Goal: Task Accomplishment & Management: Manage account settings

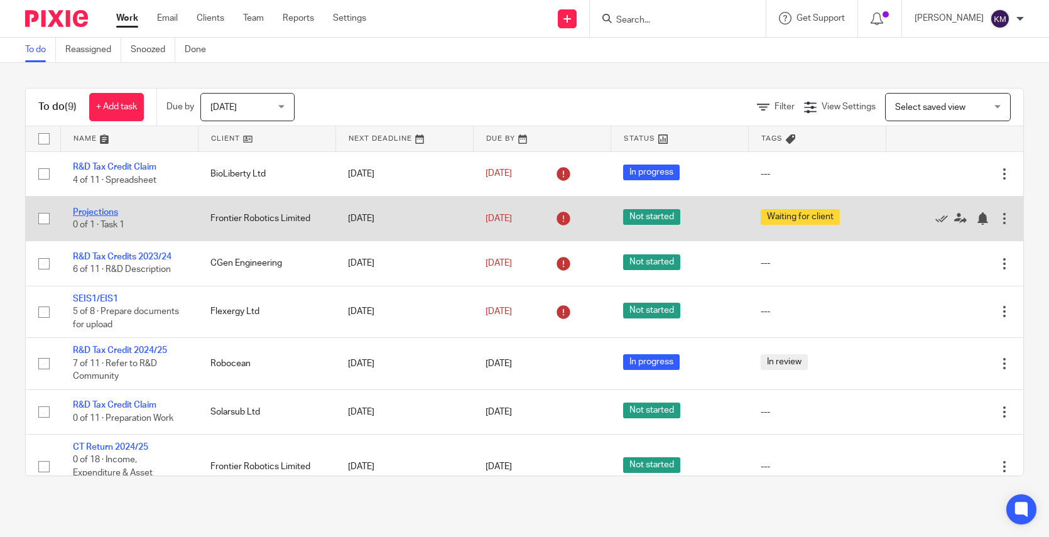
click at [103, 212] on link "Projections" at bounding box center [95, 212] width 45 height 9
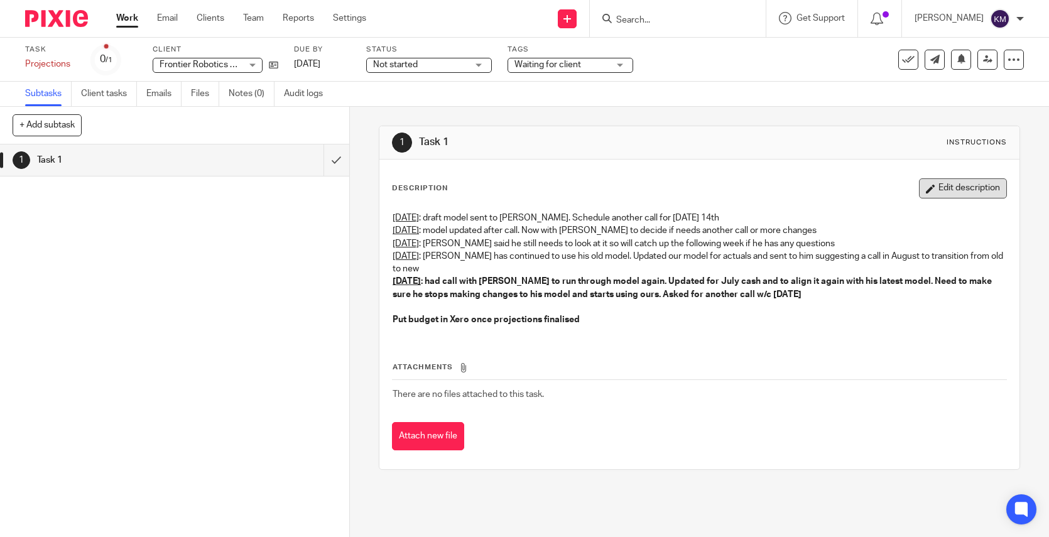
click at [938, 185] on button "Edit description" at bounding box center [963, 188] width 88 height 20
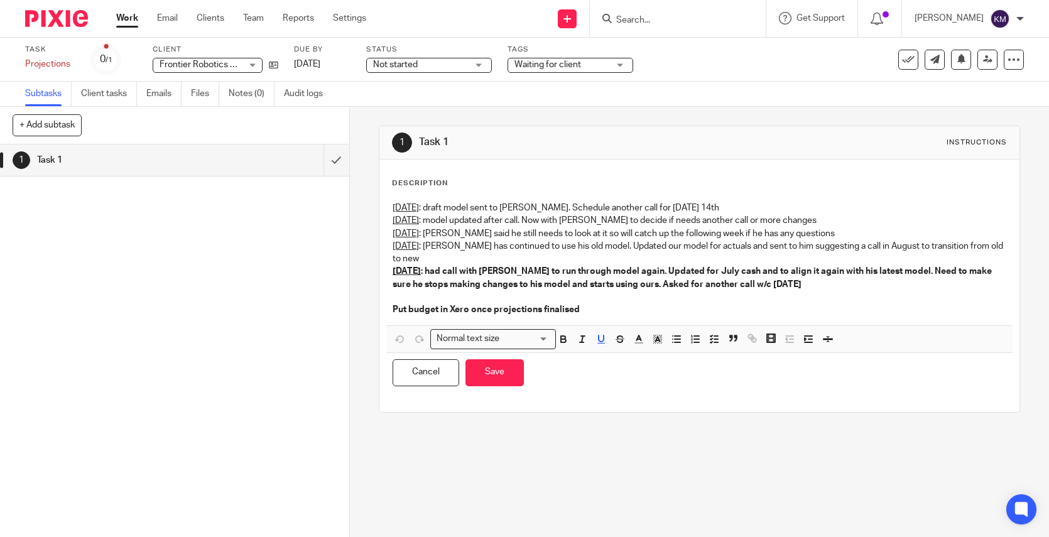
click at [829, 286] on p "5th August : had call with David to run through model again. Updated for July c…" at bounding box center [700, 278] width 614 height 26
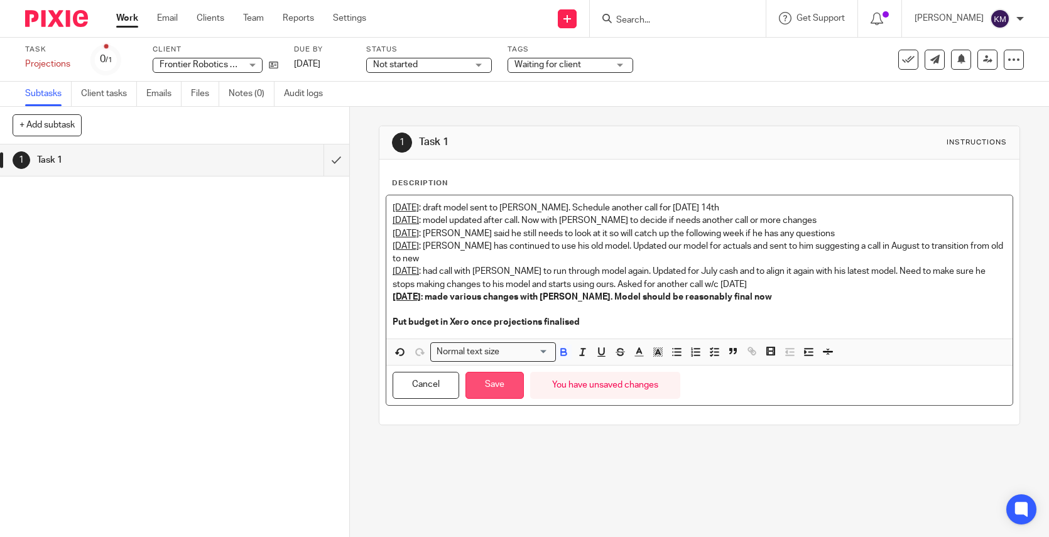
click at [493, 377] on button "Save" at bounding box center [495, 385] width 58 height 27
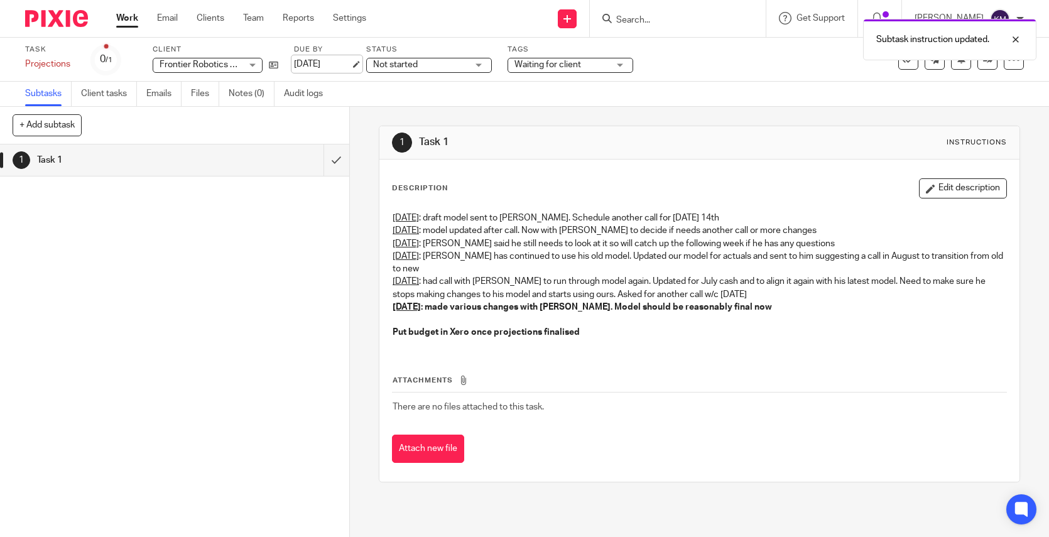
click at [317, 62] on link "[DATE]" at bounding box center [322, 64] width 57 height 13
click at [59, 20] on img at bounding box center [56, 18] width 63 height 17
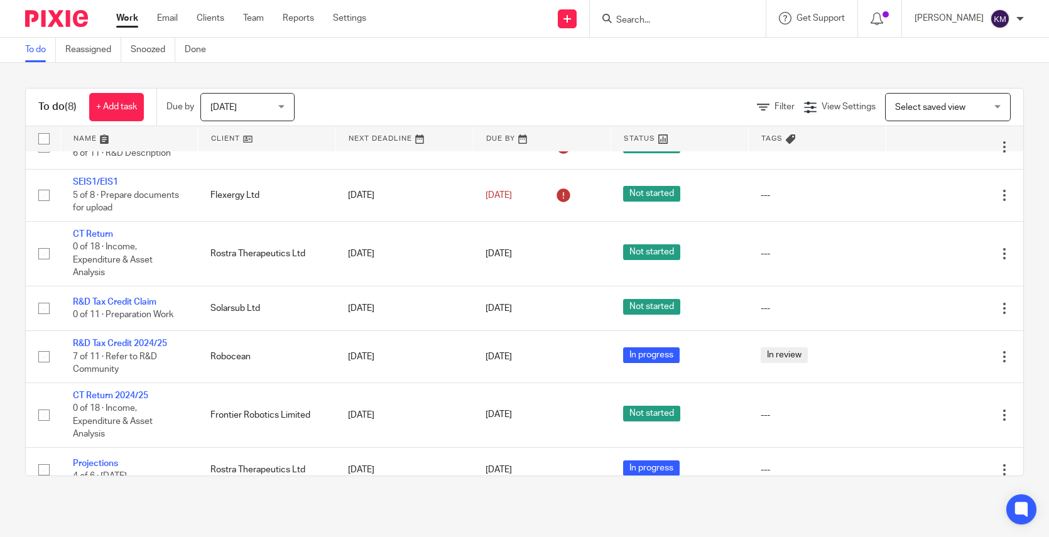
scroll to position [88, 0]
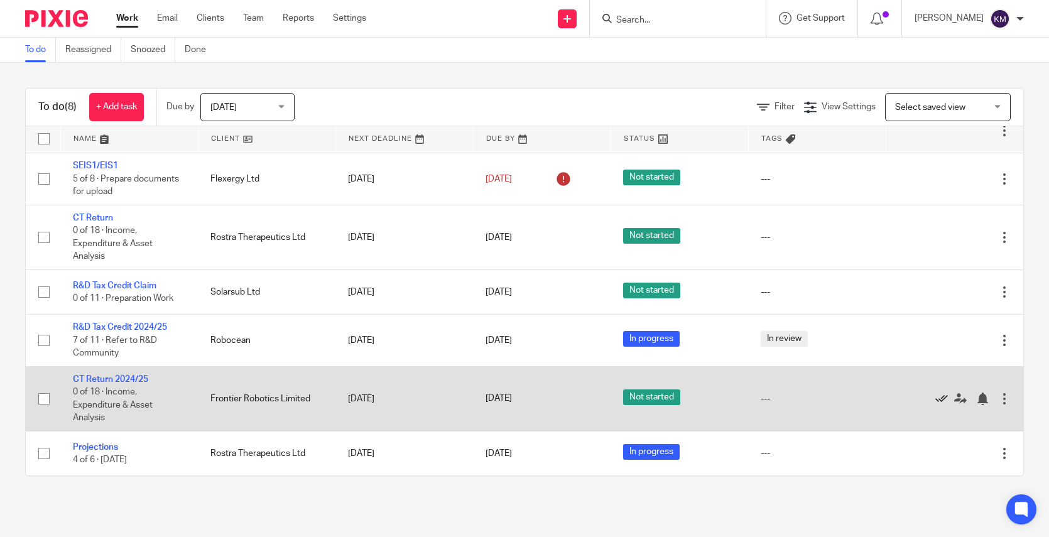
click at [936, 400] on icon at bounding box center [942, 399] width 13 height 13
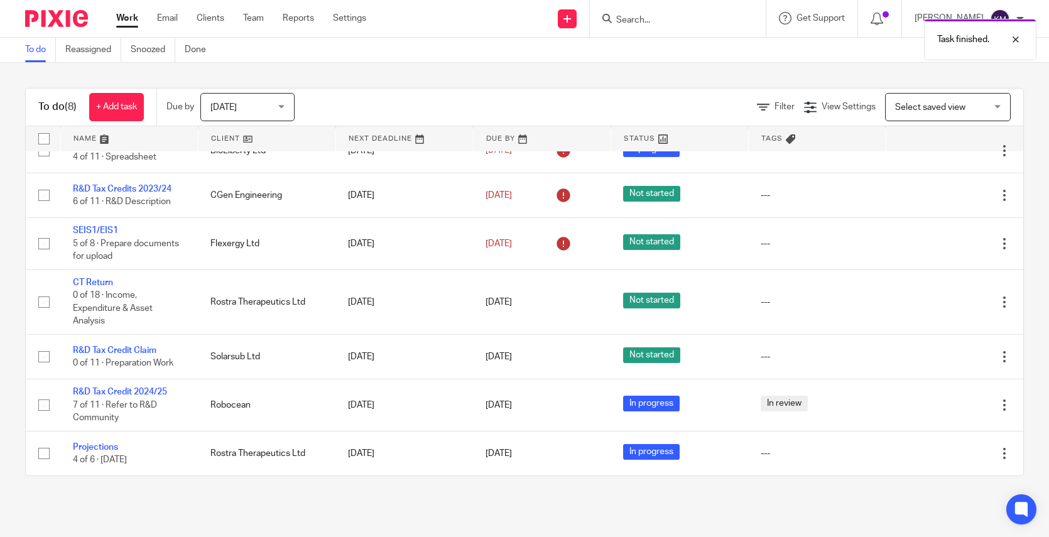
scroll to position [23, 0]
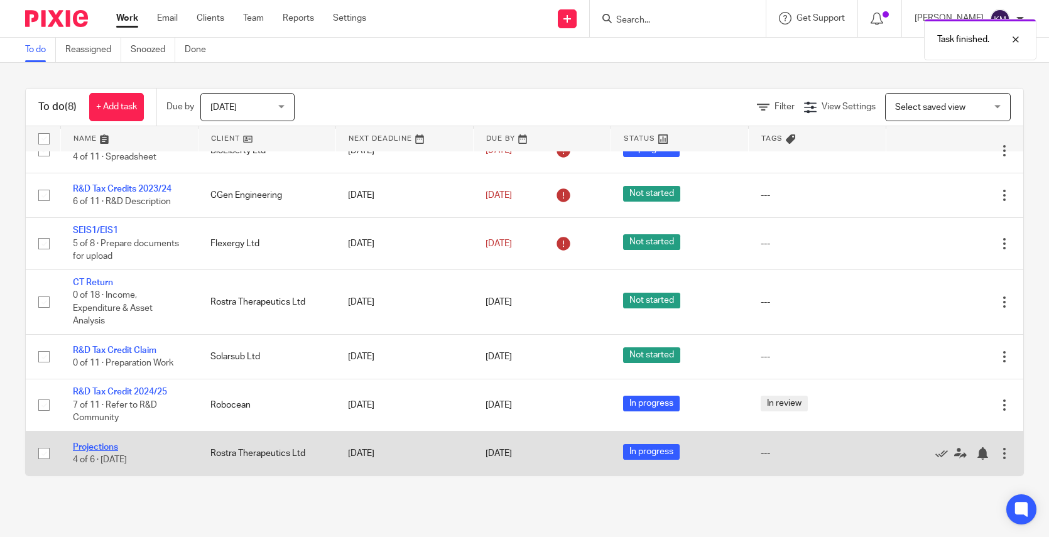
click at [104, 446] on link "Projections" at bounding box center [95, 447] width 45 height 9
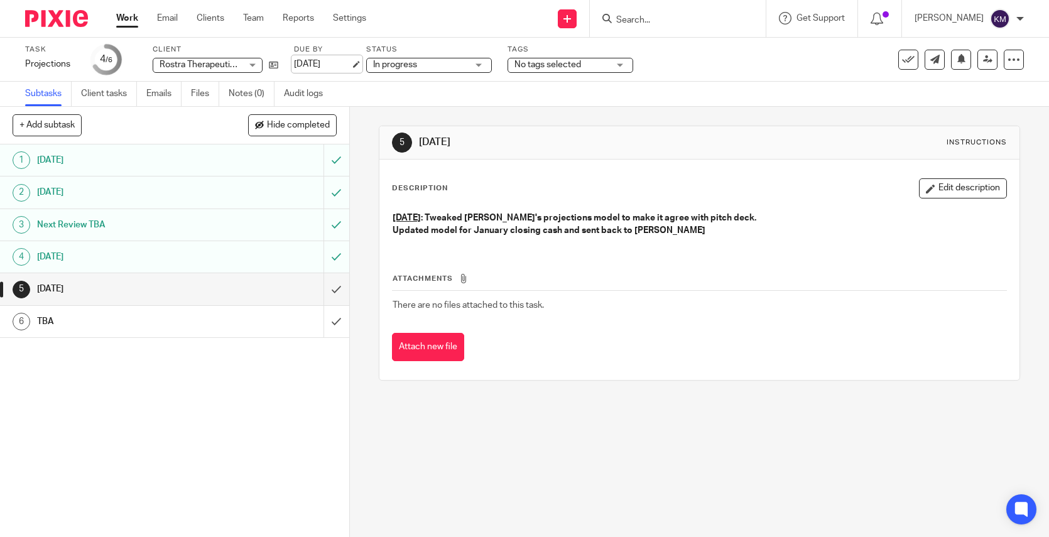
click at [327, 60] on link "26 Aug 2025" at bounding box center [322, 64] width 57 height 13
click at [57, 15] on img at bounding box center [56, 18] width 63 height 17
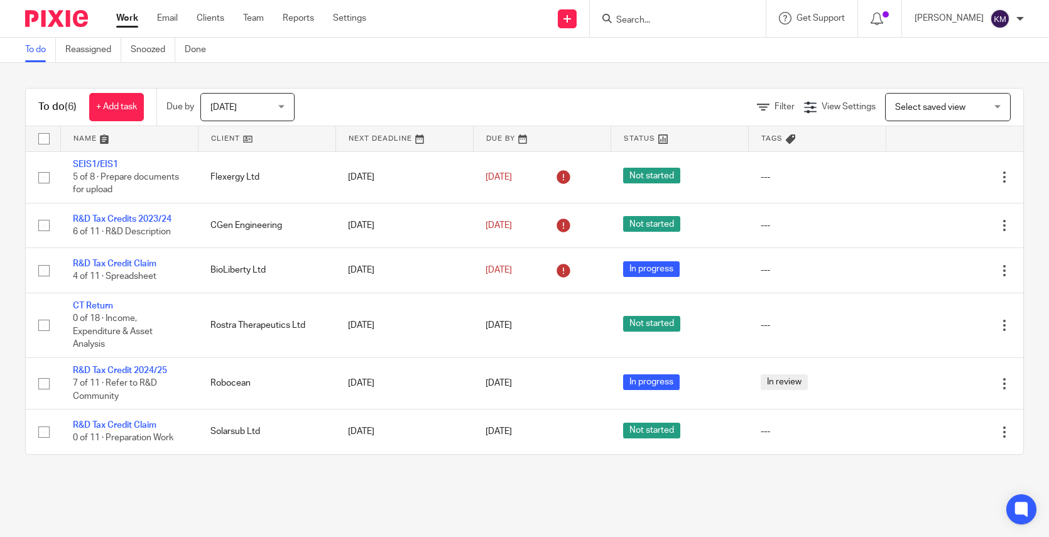
click at [425, 76] on div "To do (6) + Add task Due by [DATE] [DATE] [DATE] [DATE] This week Next week Thi…" at bounding box center [524, 271] width 1049 height 417
